Goal: Task Accomplishment & Management: Manage account settings

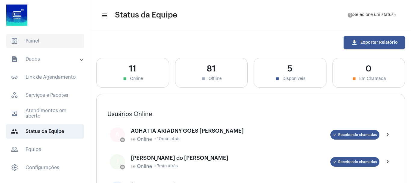
scroll to position [90, 0]
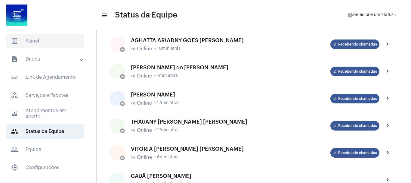
click at [38, 42] on span "dashboard Painel" at bounding box center [45, 41] width 78 height 14
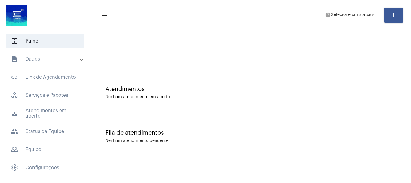
click at [36, 60] on mat-panel-title "text_snippet_outlined Dados" at bounding box center [46, 58] width 70 height 7
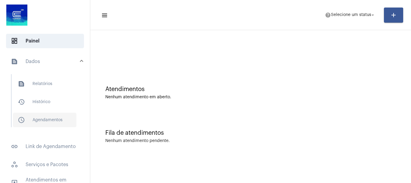
click at [55, 119] on span "schedule_outlined Agendamentos" at bounding box center [45, 120] width 64 height 14
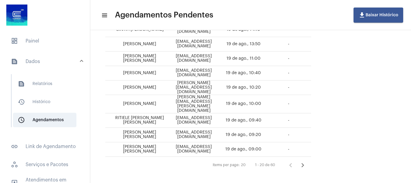
scroll to position [260, 0]
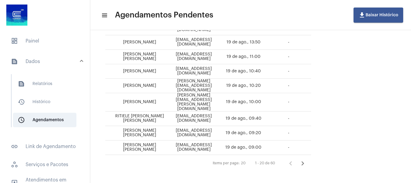
click at [307, 159] on icon "Próxima página" at bounding box center [303, 163] width 8 height 8
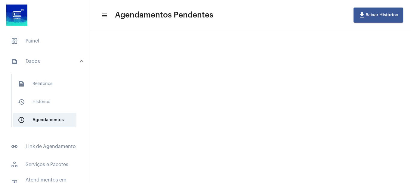
scroll to position [0, 0]
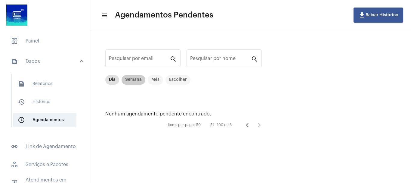
click at [133, 77] on mat-chip "Semana" at bounding box center [134, 80] width 24 height 10
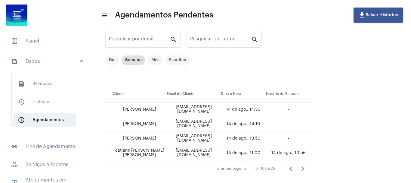
scroll to position [29, 0]
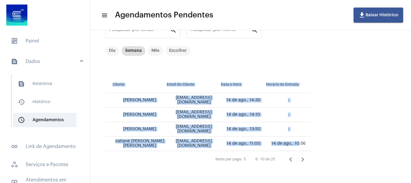
drag, startPoint x: 310, startPoint y: 142, endPoint x: 333, endPoint y: 144, distance: 22.7
click at [320, 144] on div "Pesquisar por email search Pesquisar por nome search Dia Semana Mês Escolher Cl…" at bounding box center [208, 92] width 224 height 170
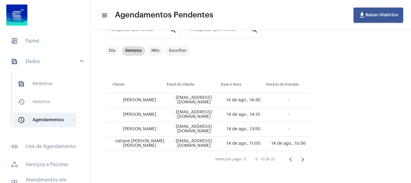
click at [247, 142] on td "14 de ago., 11:00" at bounding box center [243, 143] width 45 height 14
